Goal: Find contact information: Find contact information

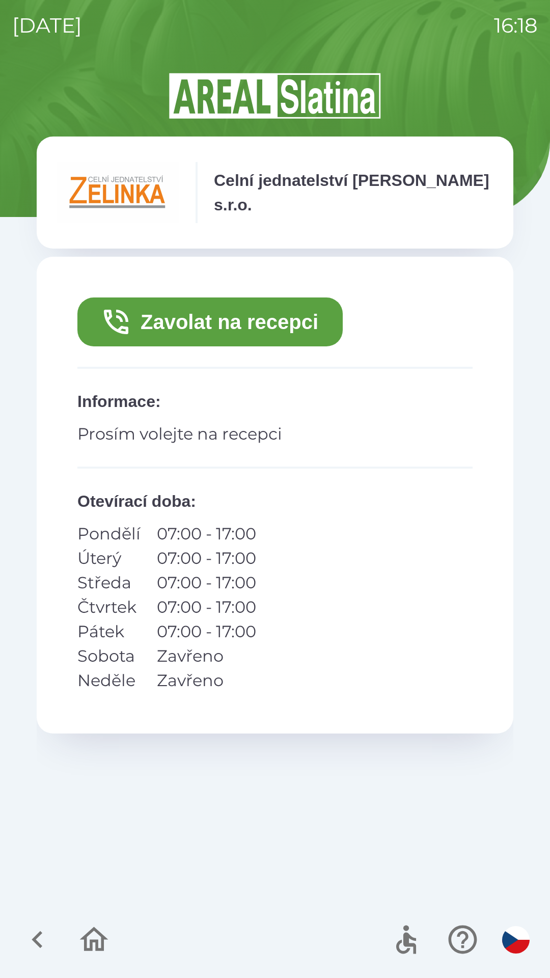
click at [209, 322] on button "Zavolat na recepci" at bounding box center [209, 322] width 265 height 49
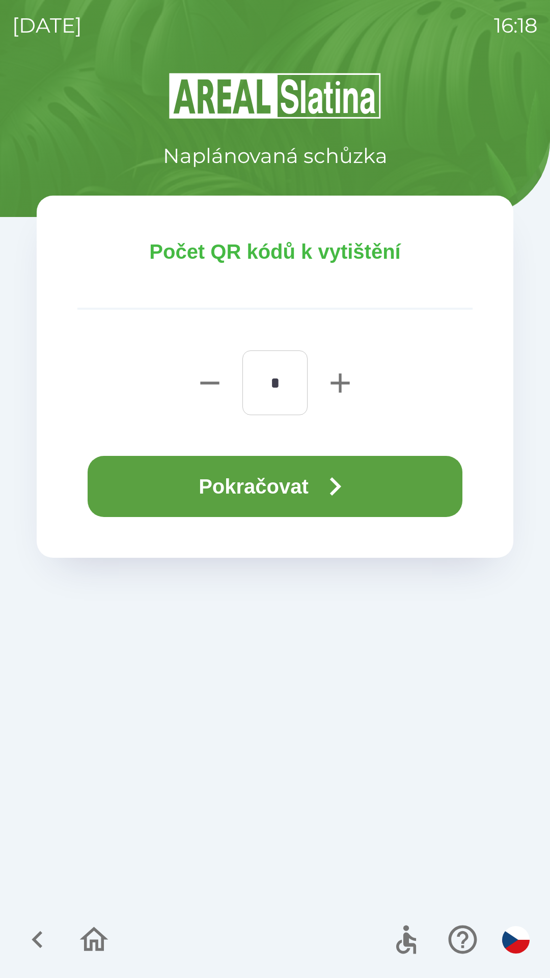
click at [248, 486] on button "Pokračovat" at bounding box center [275, 486] width 375 height 61
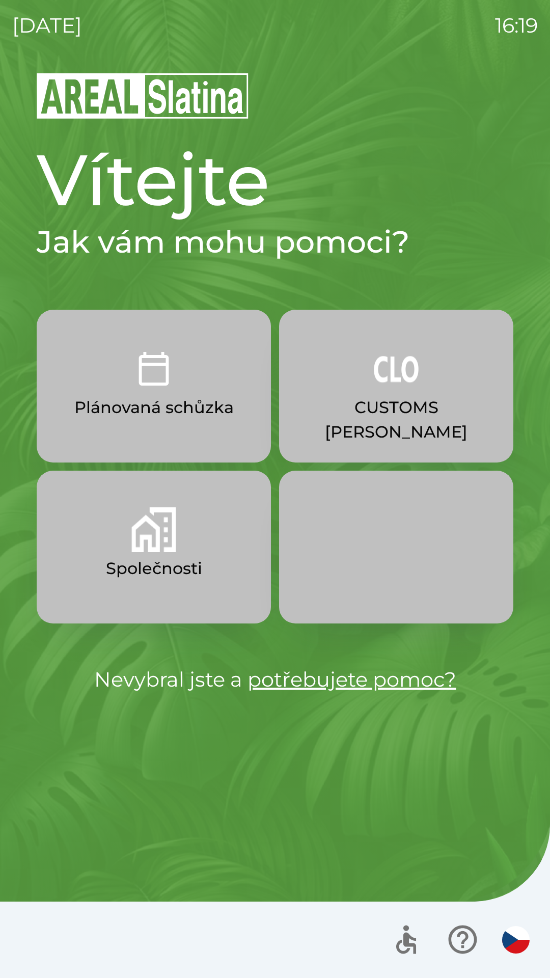
click at [186, 537] on button "Společnosti" at bounding box center [154, 547] width 234 height 153
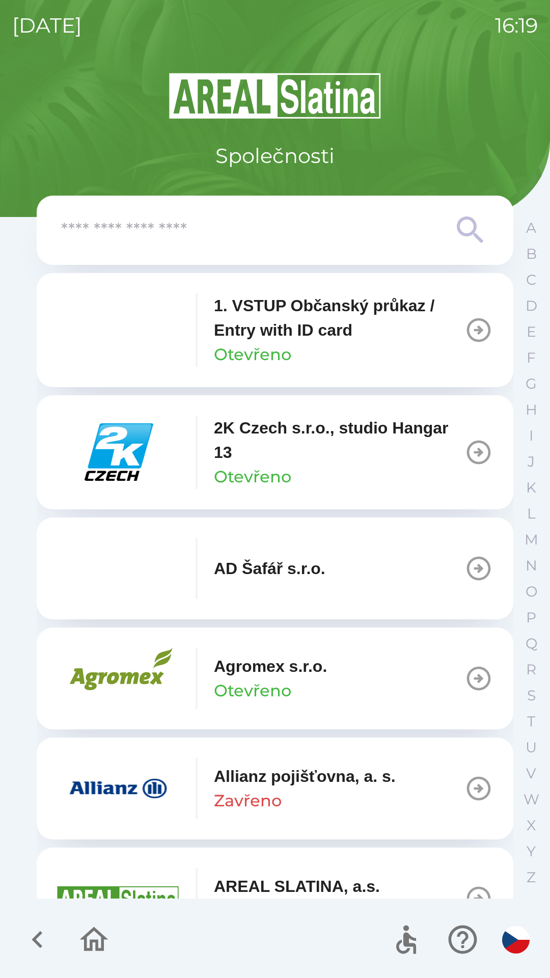
click at [240, 227] on input "text" at bounding box center [254, 231] width 387 height 28
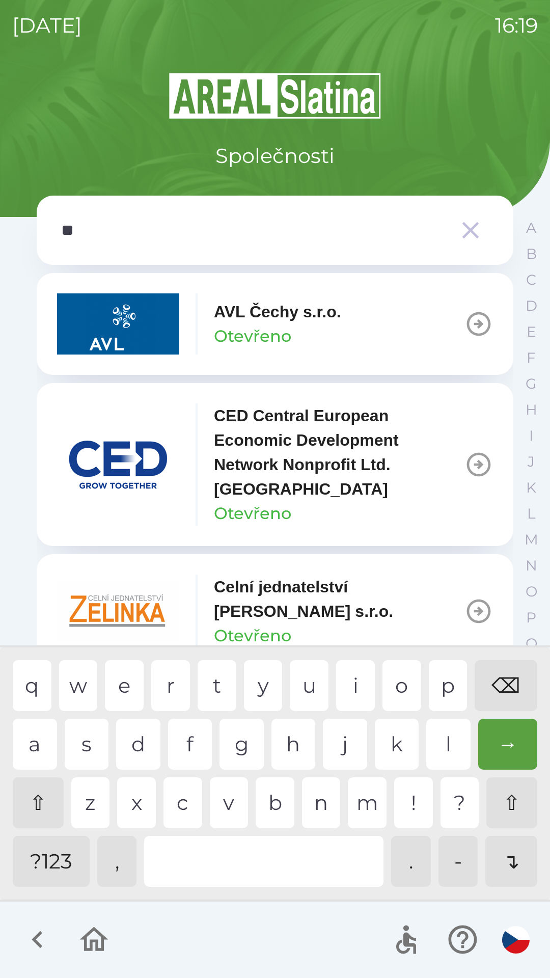
click at [122, 684] on div "e" at bounding box center [124, 685] width 39 height 51
type input "***"
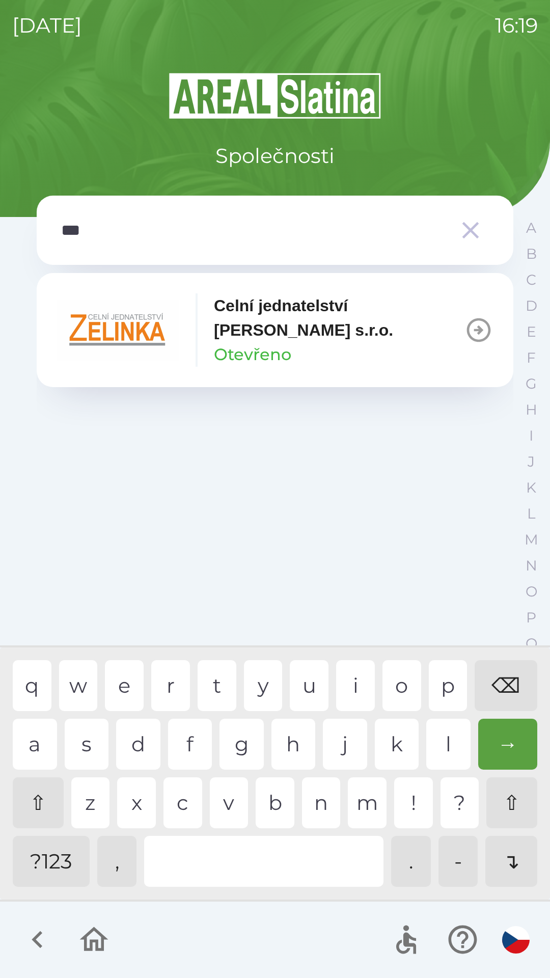
click at [436, 735] on div "l" at bounding box center [449, 744] width 44 height 51
click at [312, 342] on p "Celní jednatelství [PERSON_NAME] s.r.o." at bounding box center [339, 318] width 251 height 49
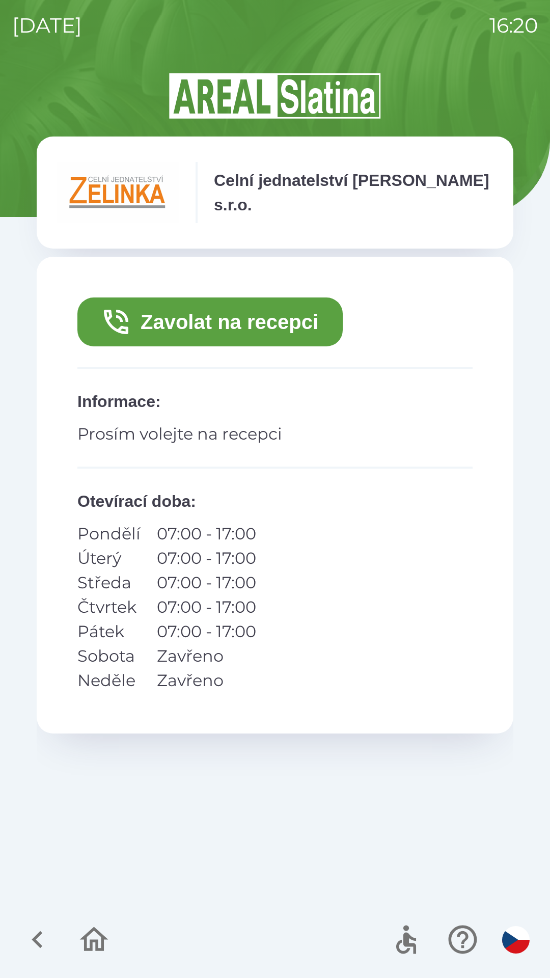
click at [303, 327] on button "Zavolat na recepci" at bounding box center [209, 322] width 265 height 49
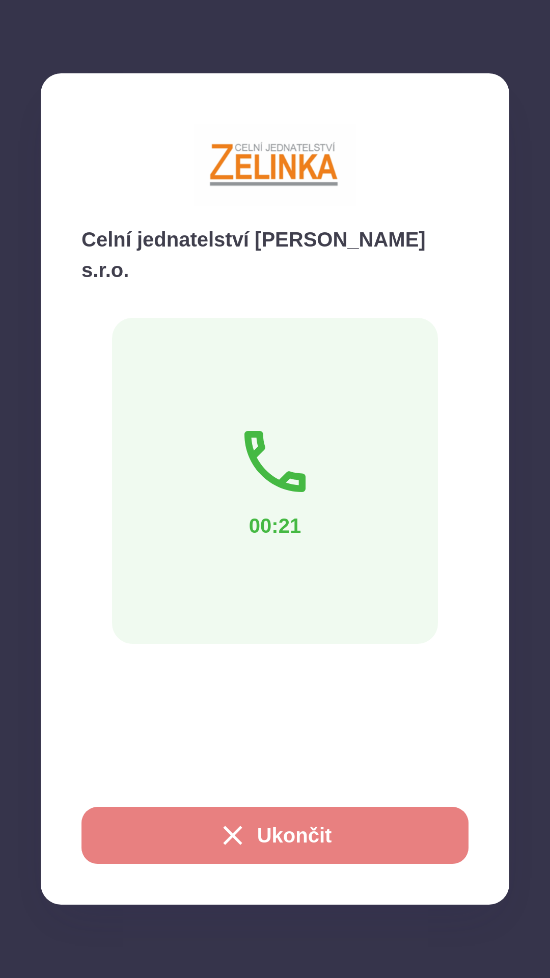
click at [245, 839] on icon "button" at bounding box center [233, 835] width 33 height 33
